Goal: Task Accomplishment & Management: Manage account settings

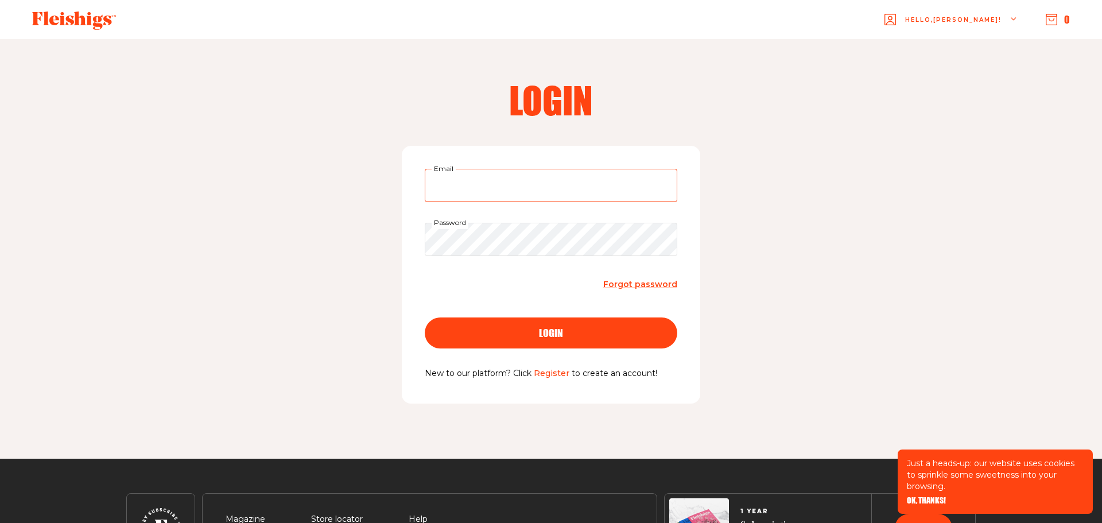
type input "[EMAIL_ADDRESS][DOMAIN_NAME]"
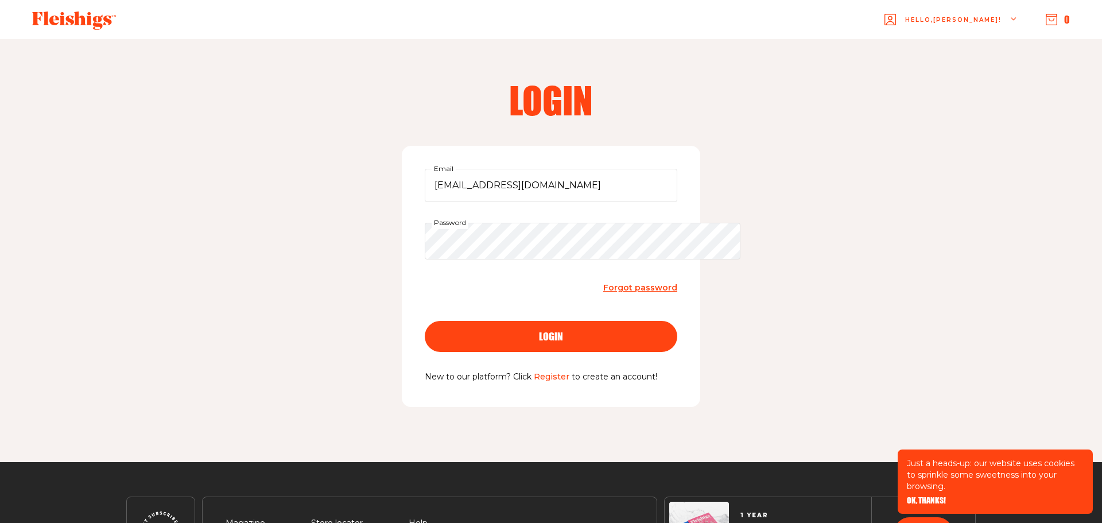
click at [552, 331] on span "login" at bounding box center [551, 326] width 24 height 10
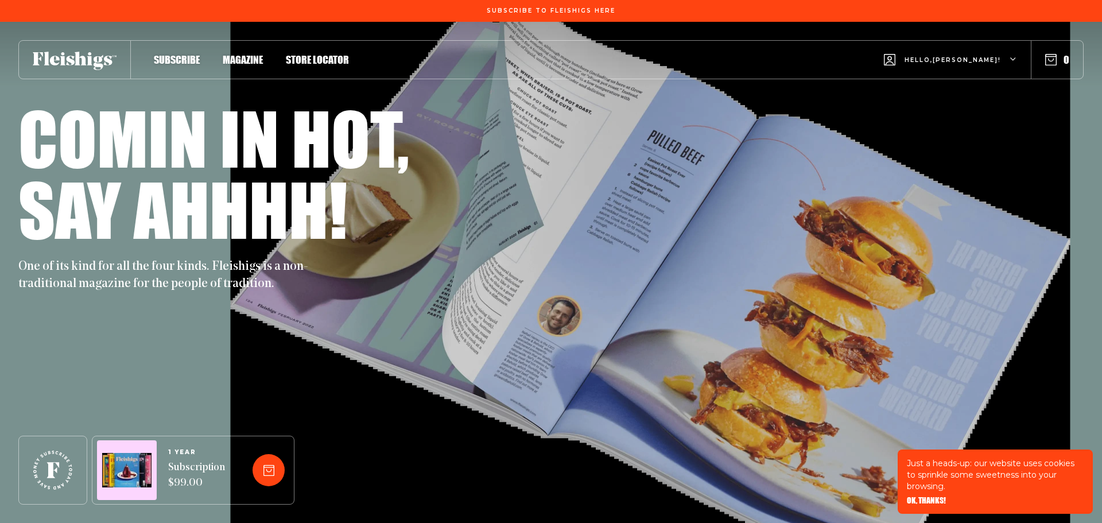
click at [984, 64] on div "Hello, [PERSON_NAME] !" at bounding box center [950, 59] width 133 height 45
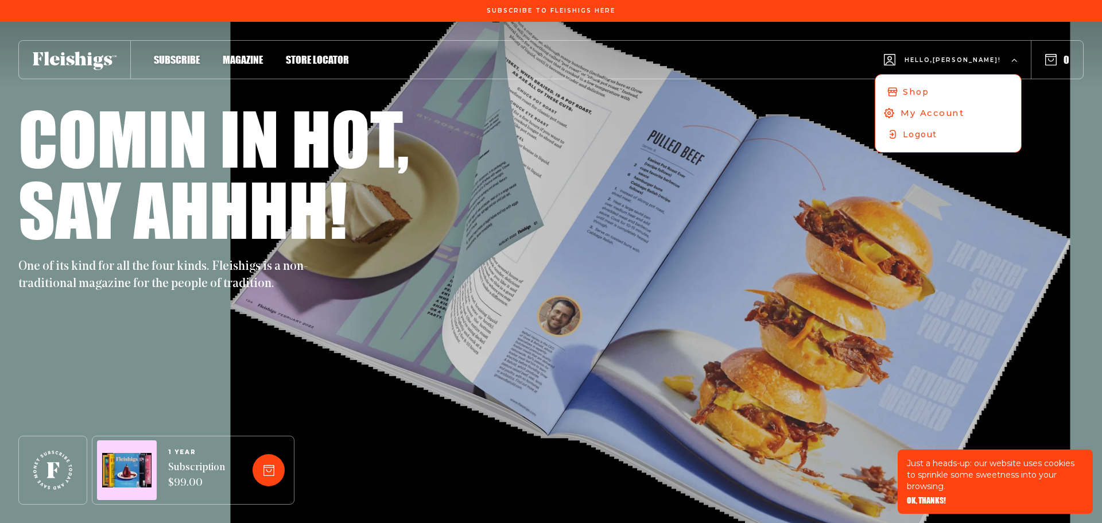
click at [940, 119] on span "My Account" at bounding box center [933, 113] width 64 height 13
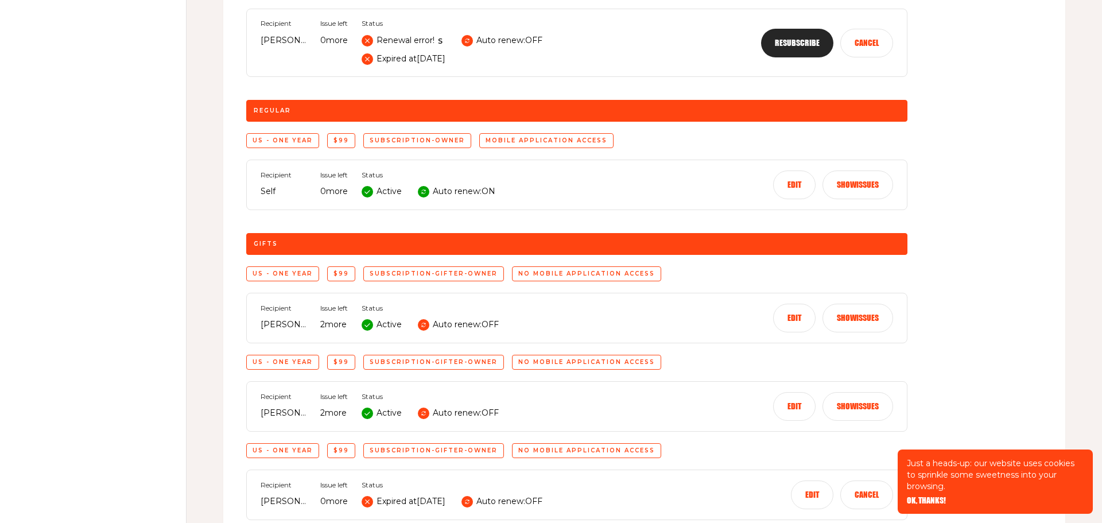
scroll to position [374, 0]
